Goal: Task Accomplishment & Management: Manage account settings

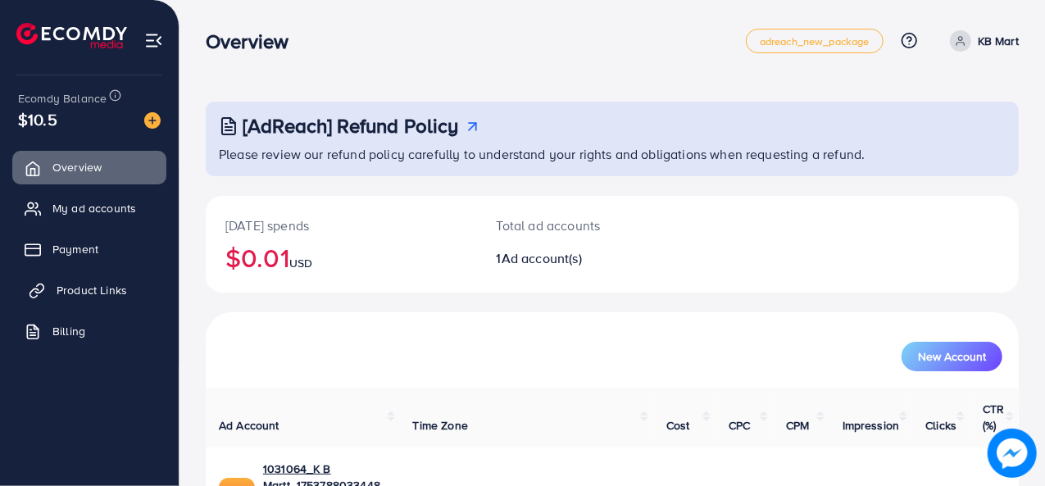
click at [154, 286] on link "Product Links" at bounding box center [89, 290] width 154 height 33
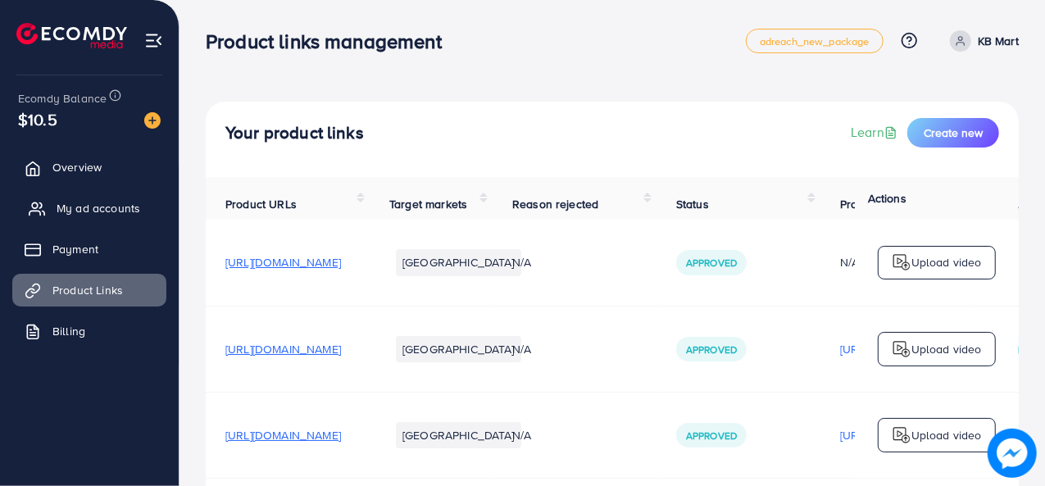
click at [68, 210] on span "My ad accounts" at bounding box center [99, 208] width 84 height 16
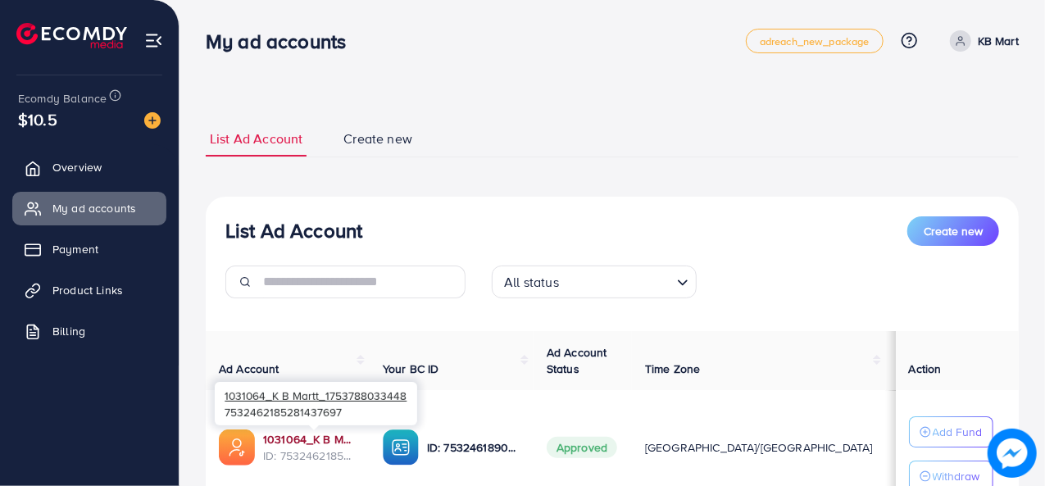
click at [341, 433] on link "1031064_K B Martt_1753788033448" at bounding box center [309, 439] width 93 height 16
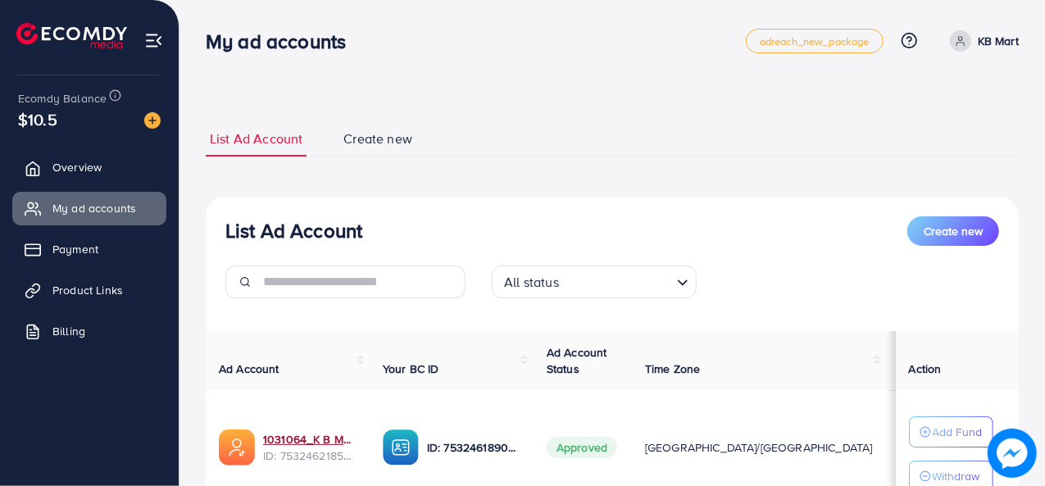
scroll to position [136, 0]
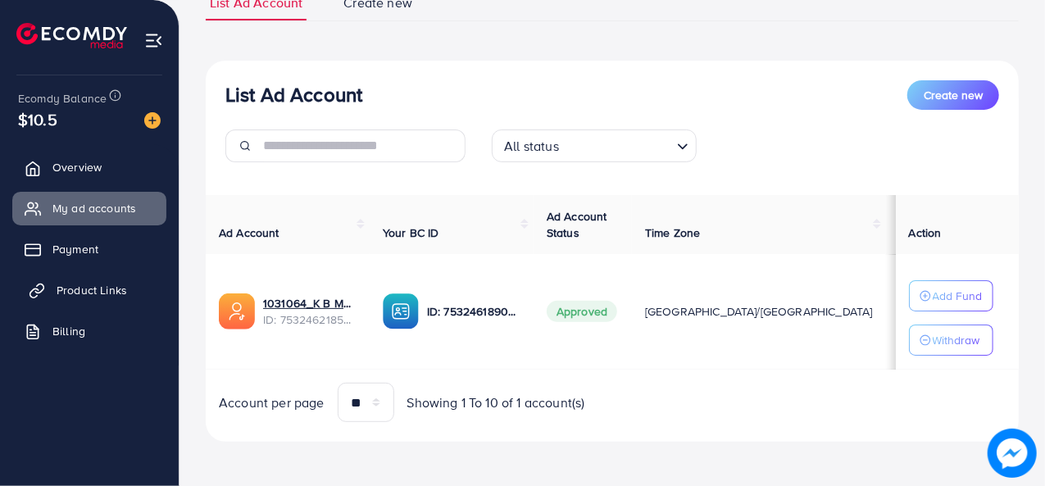
click at [131, 286] on link "Product Links" at bounding box center [89, 290] width 154 height 33
